Goal: Task Accomplishment & Management: Manage account settings

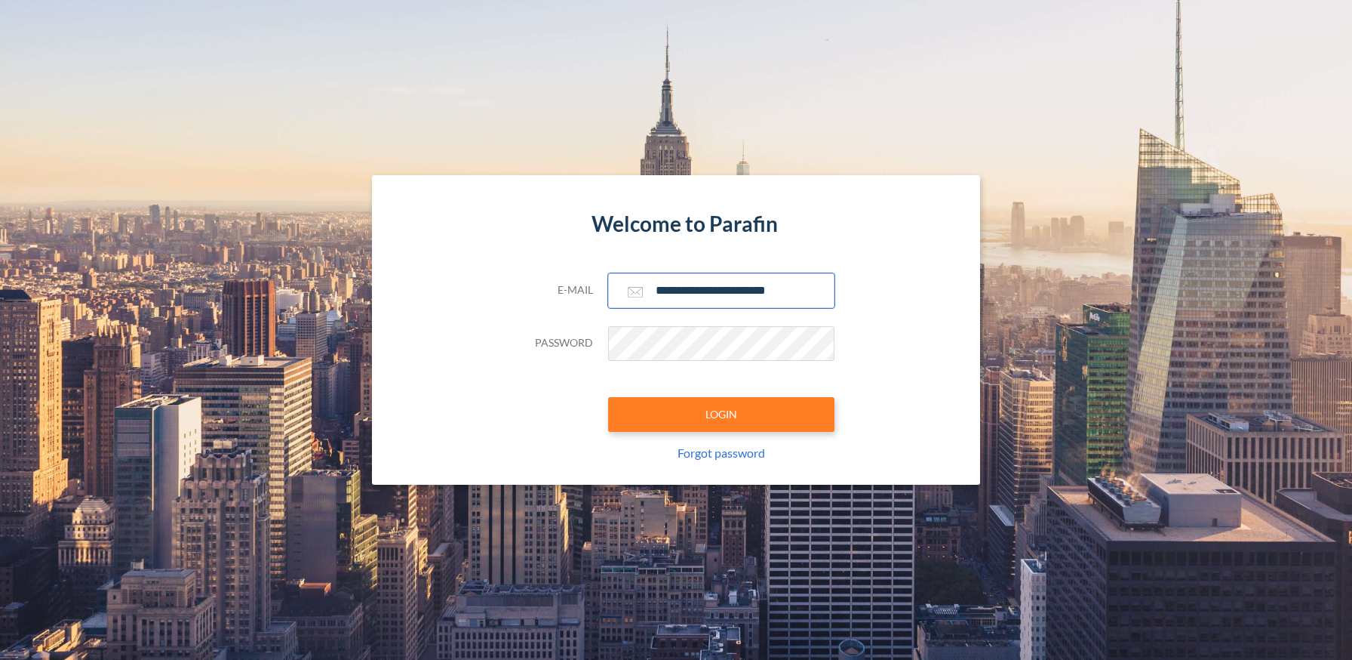
type input "**********"
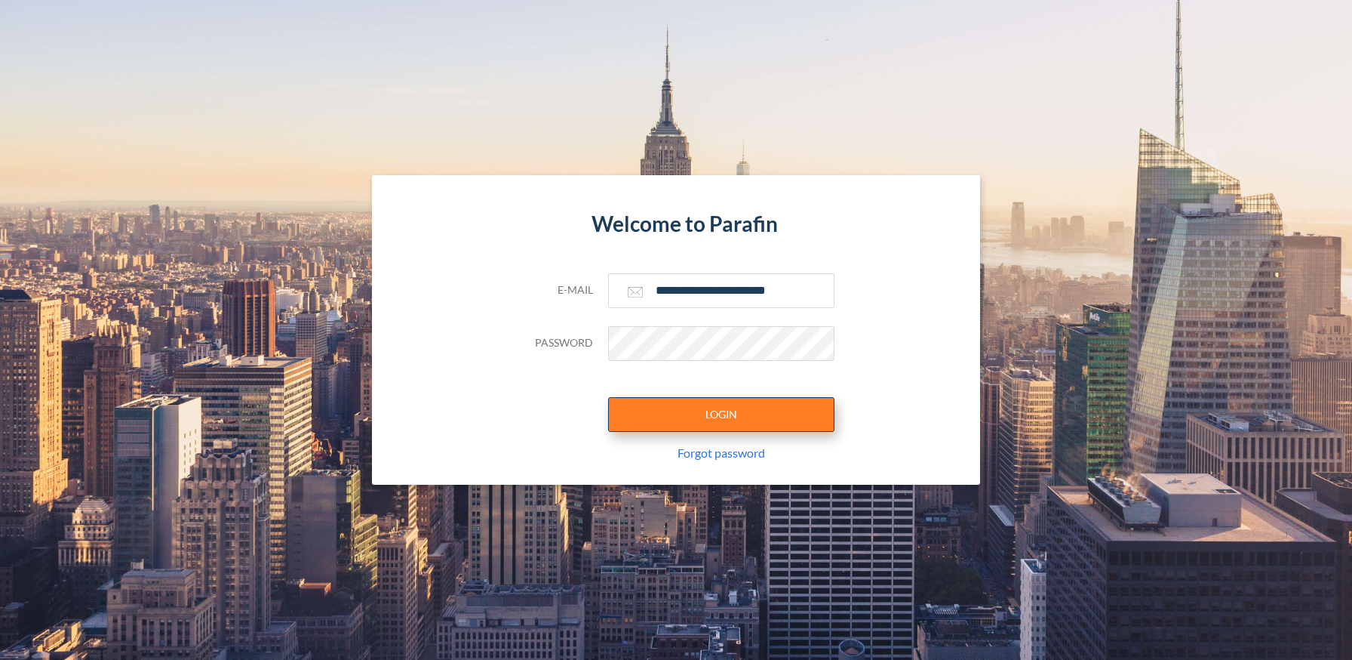
click at [721, 414] on button "LOGIN" at bounding box center [721, 414] width 226 height 35
